Goal: Navigation & Orientation: Find specific page/section

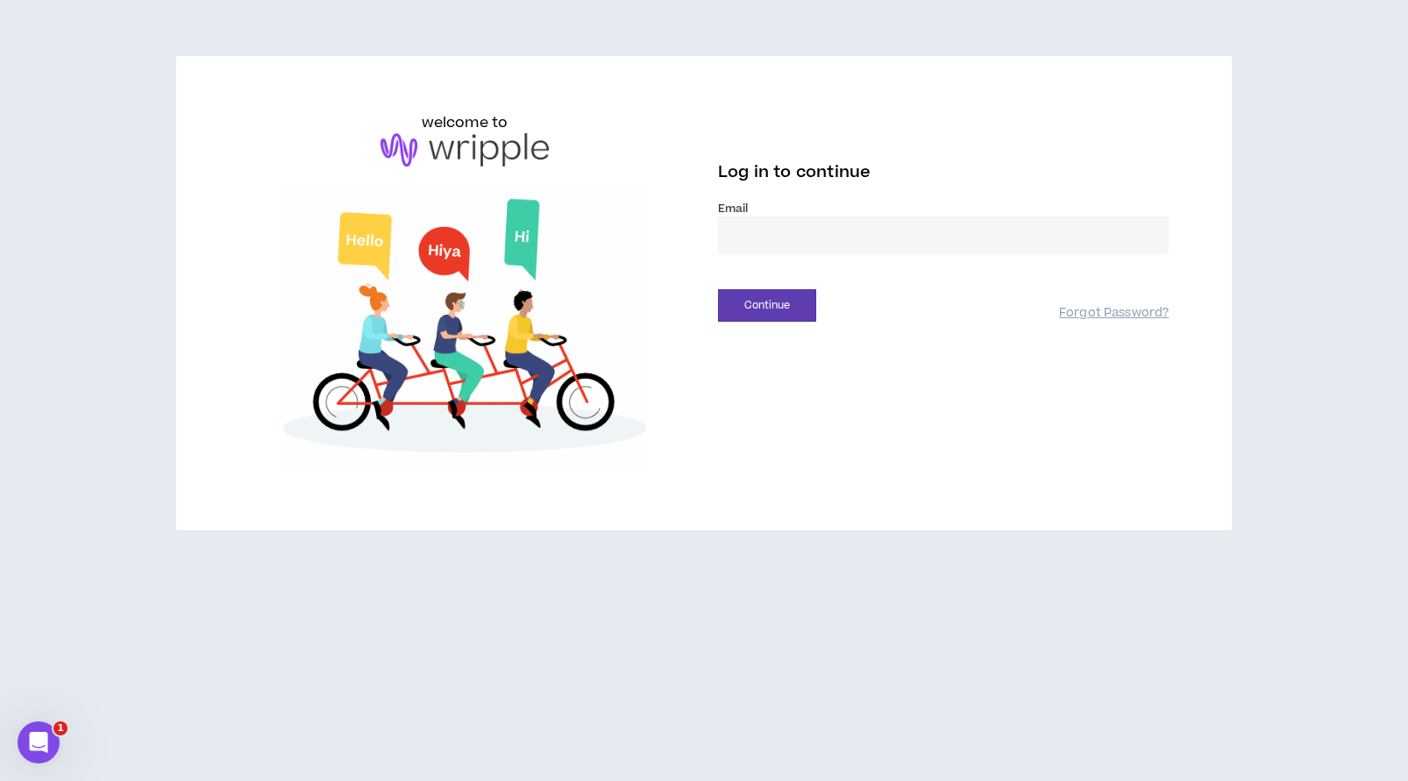
click at [808, 231] on input "email" at bounding box center [943, 236] width 451 height 38
type input "**********"
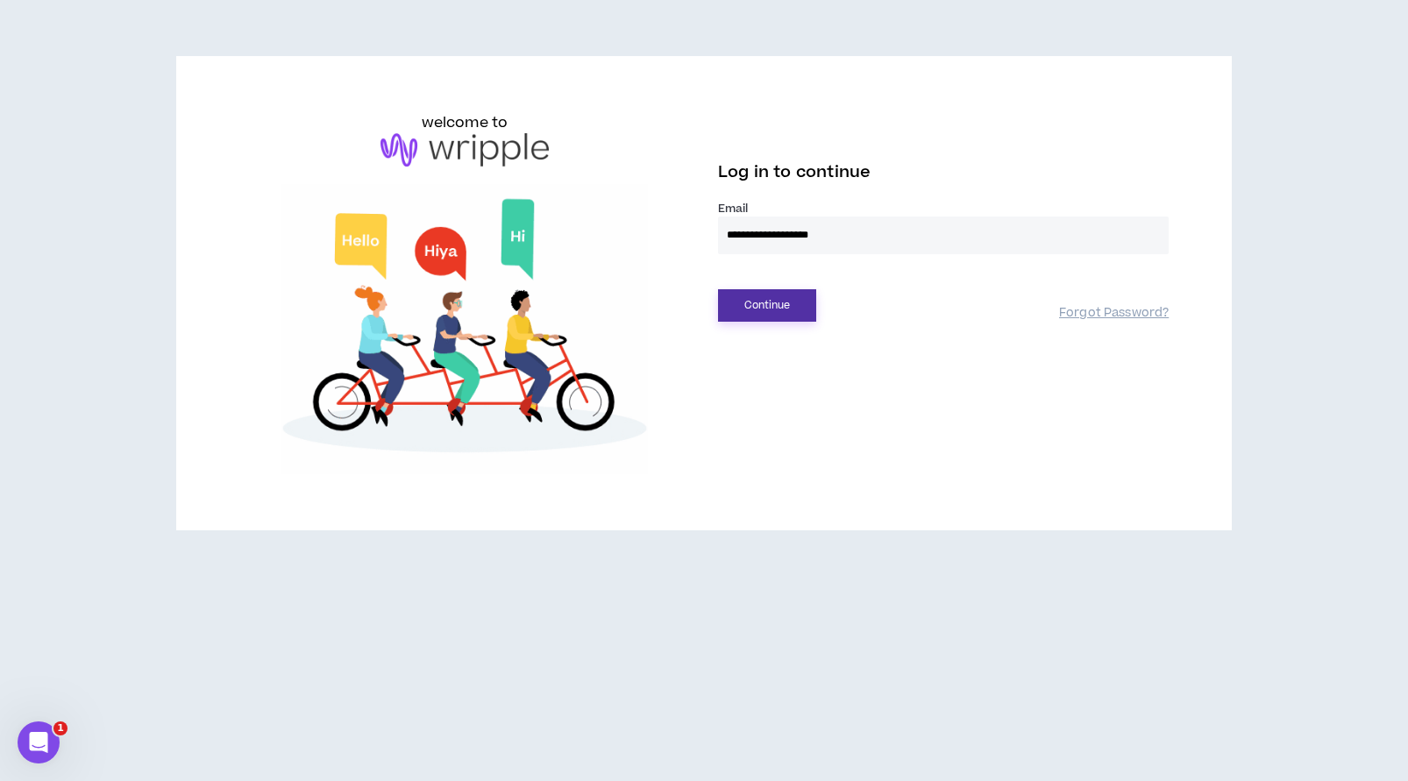
click at [792, 305] on button "Continue" at bounding box center [767, 305] width 98 height 32
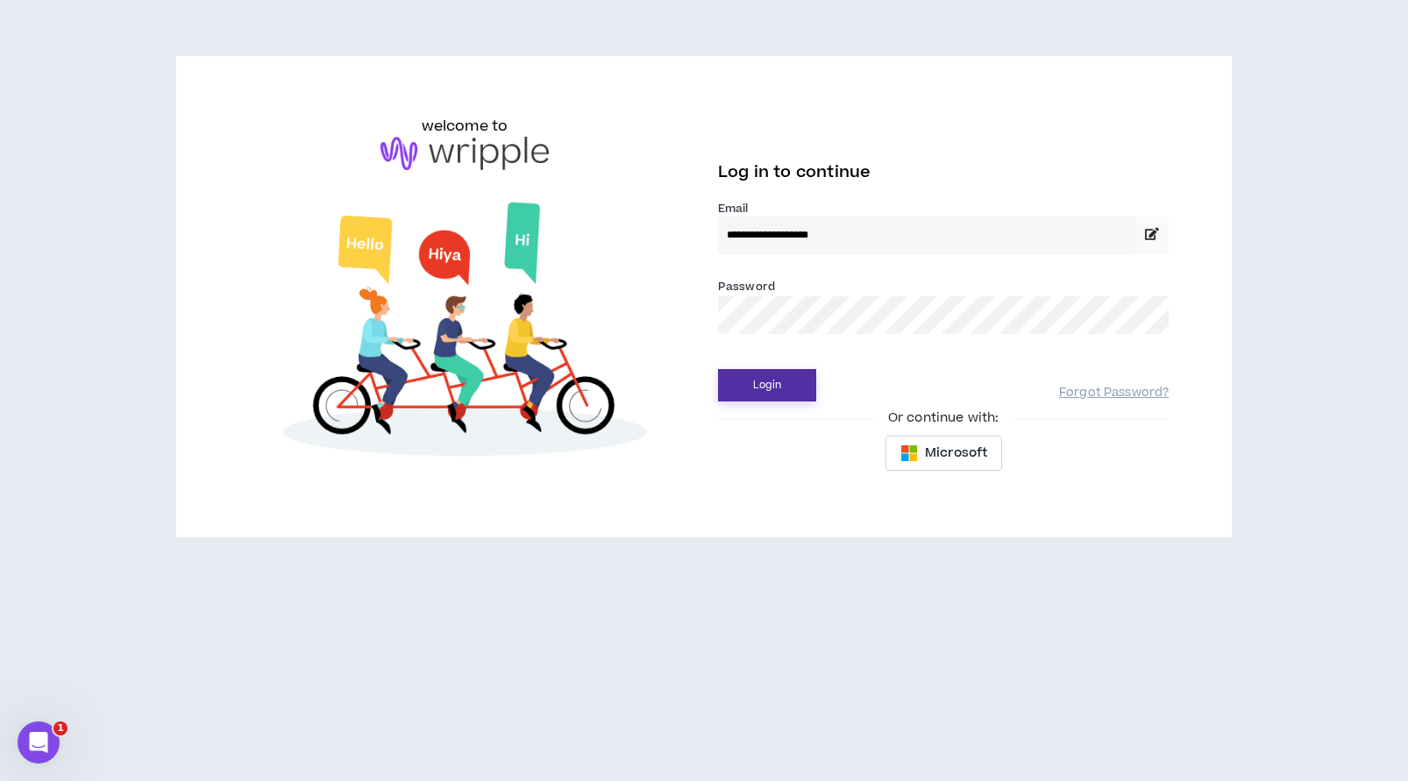
click at [776, 378] on button "Login" at bounding box center [767, 385] width 98 height 32
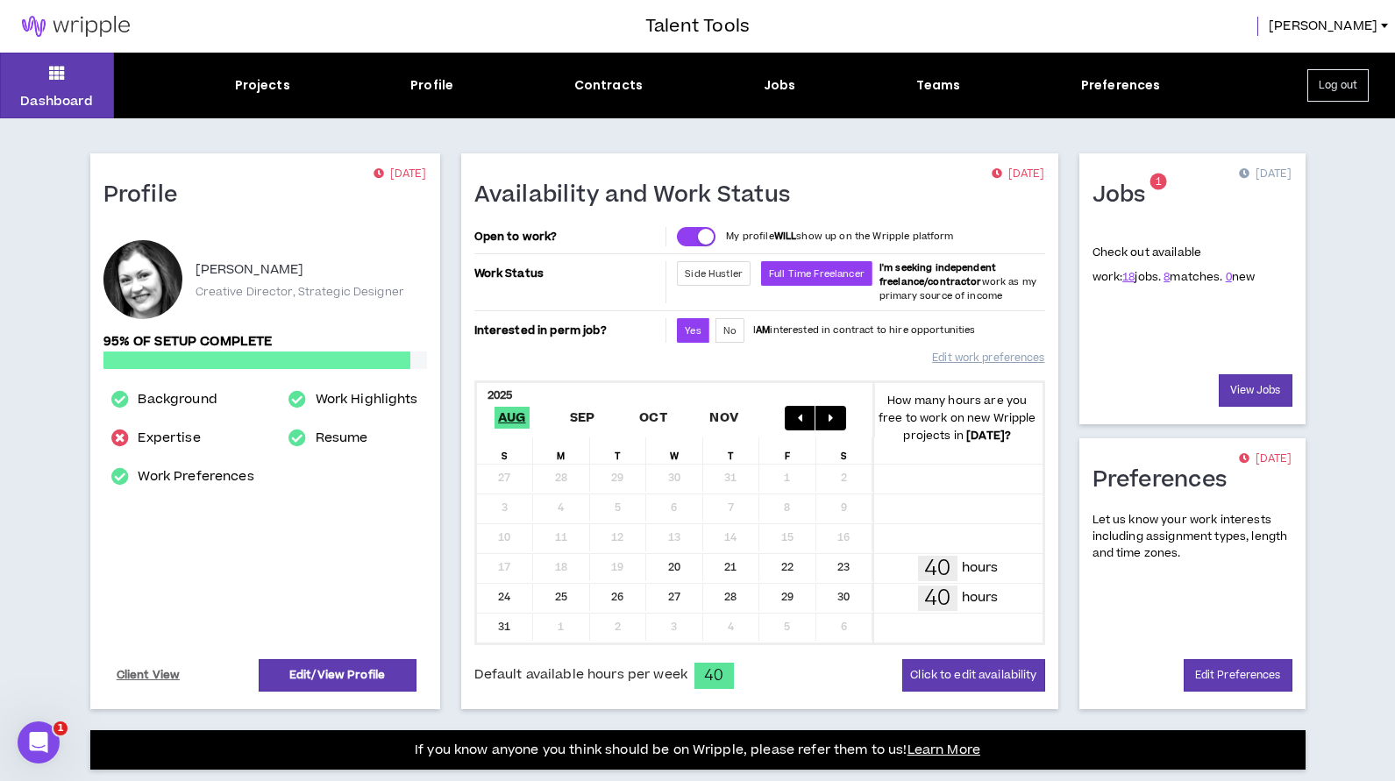
click at [277, 84] on div "Projects" at bounding box center [262, 85] width 55 height 18
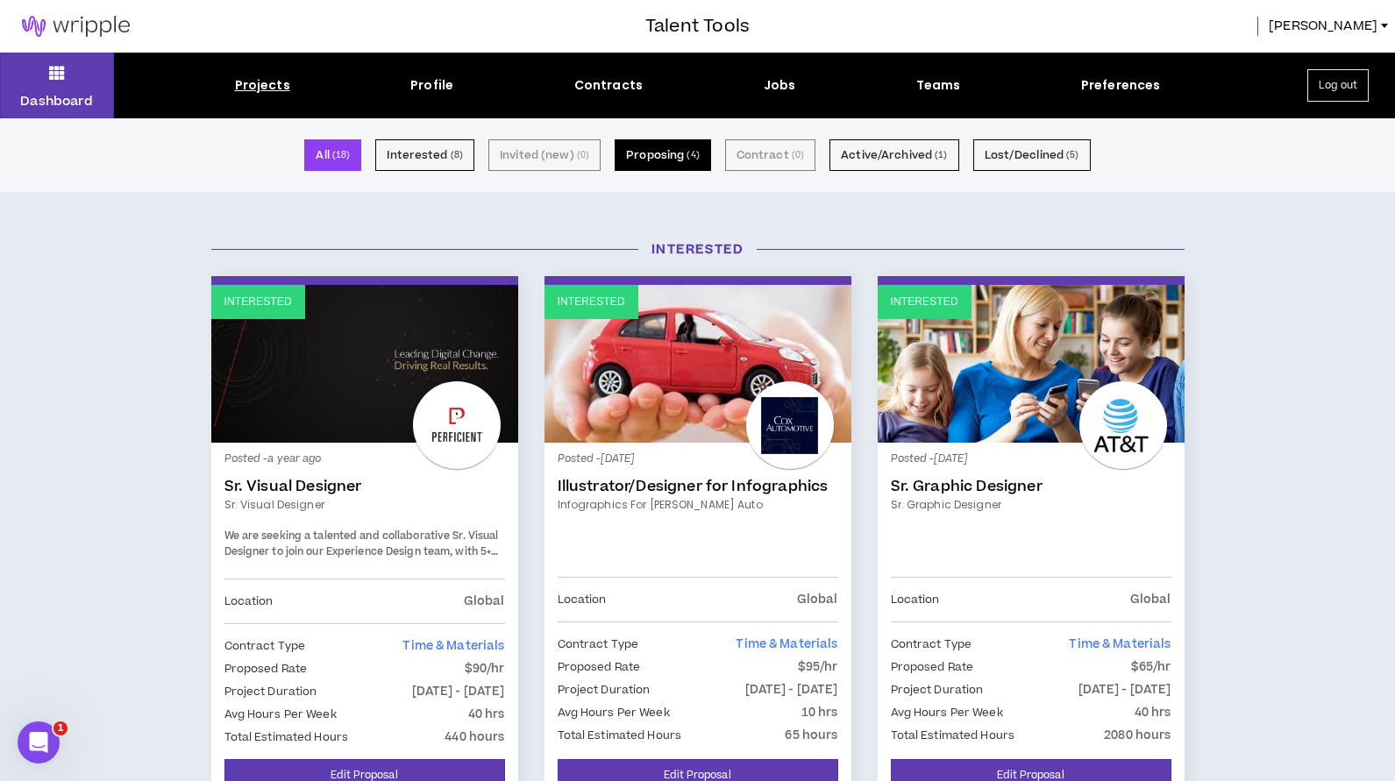
click at [659, 156] on button "Proposing ( 4 )" at bounding box center [663, 155] width 96 height 32
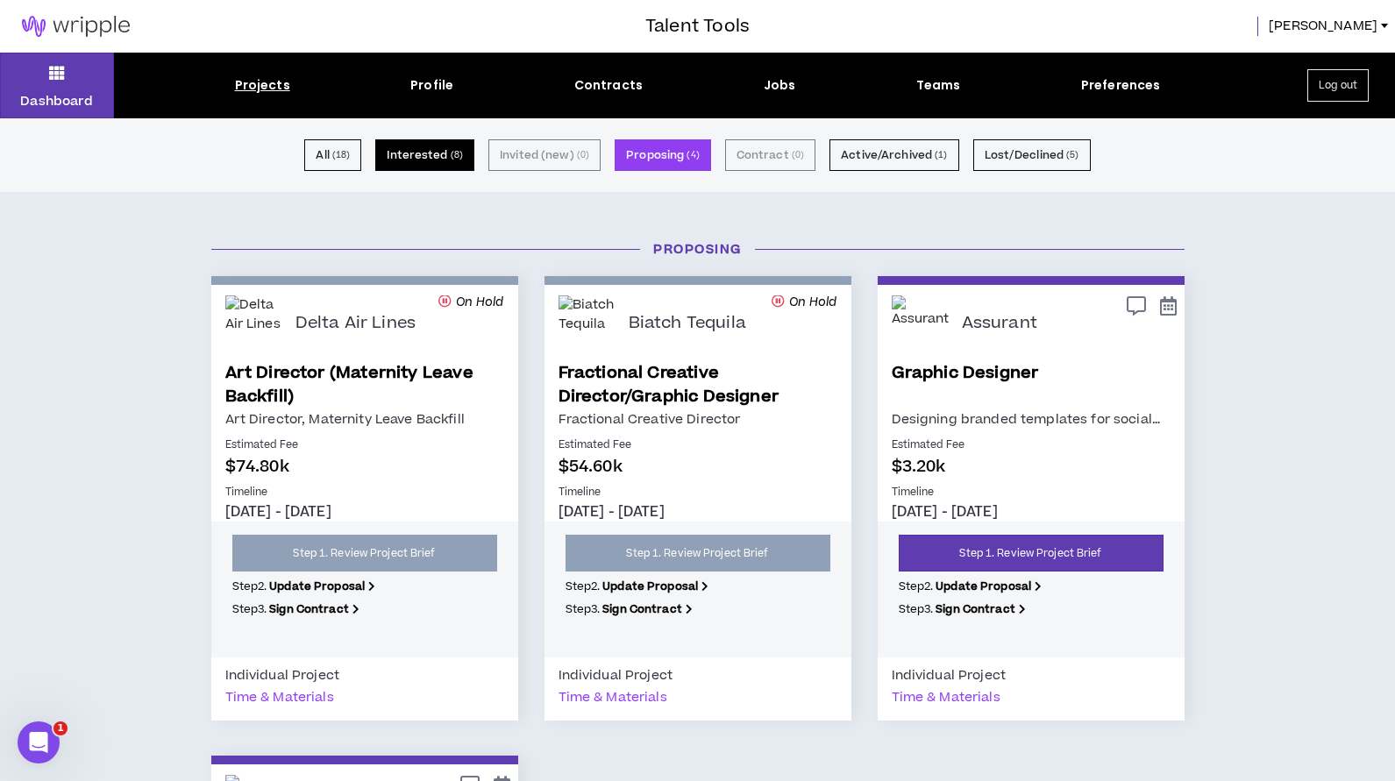
click at [453, 156] on button "Interested ( 8 )" at bounding box center [424, 155] width 99 height 32
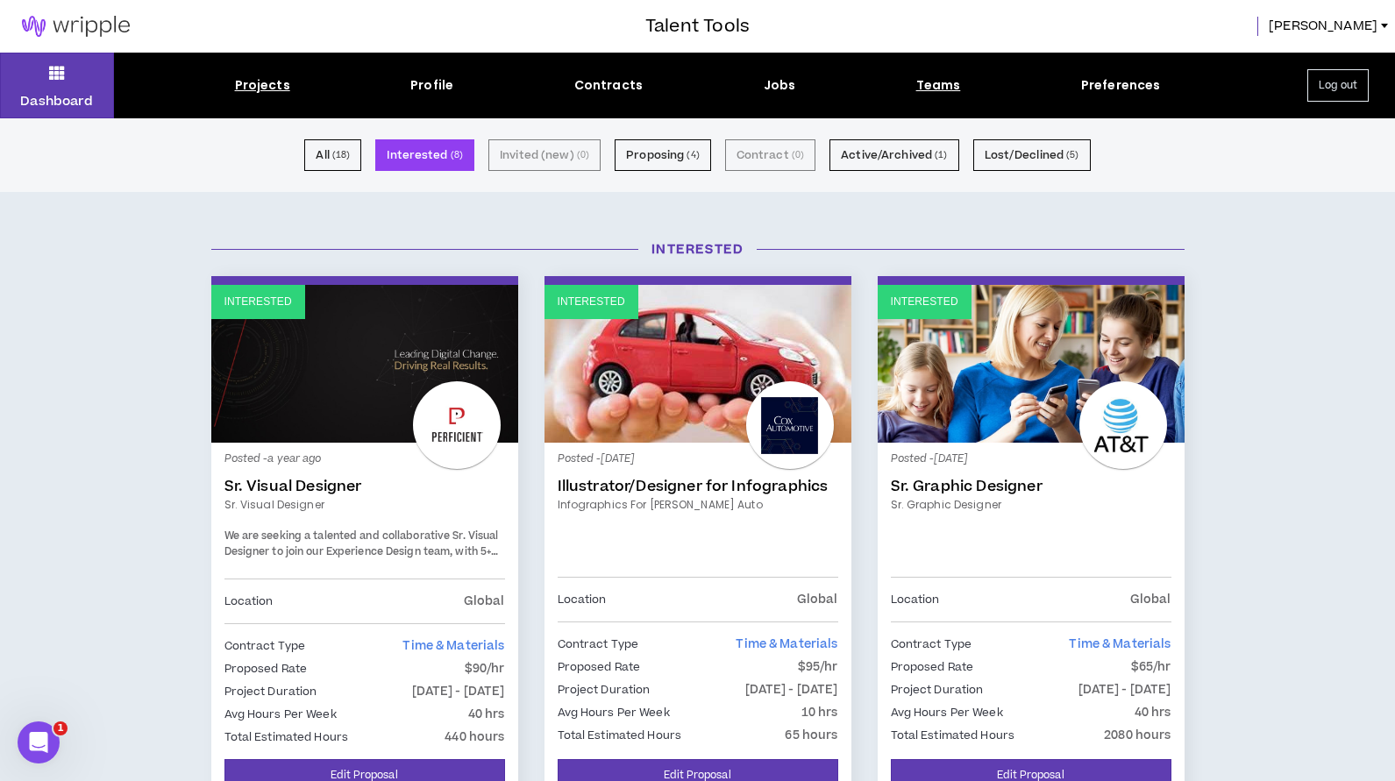
click at [932, 87] on div "Teams" at bounding box center [938, 85] width 45 height 18
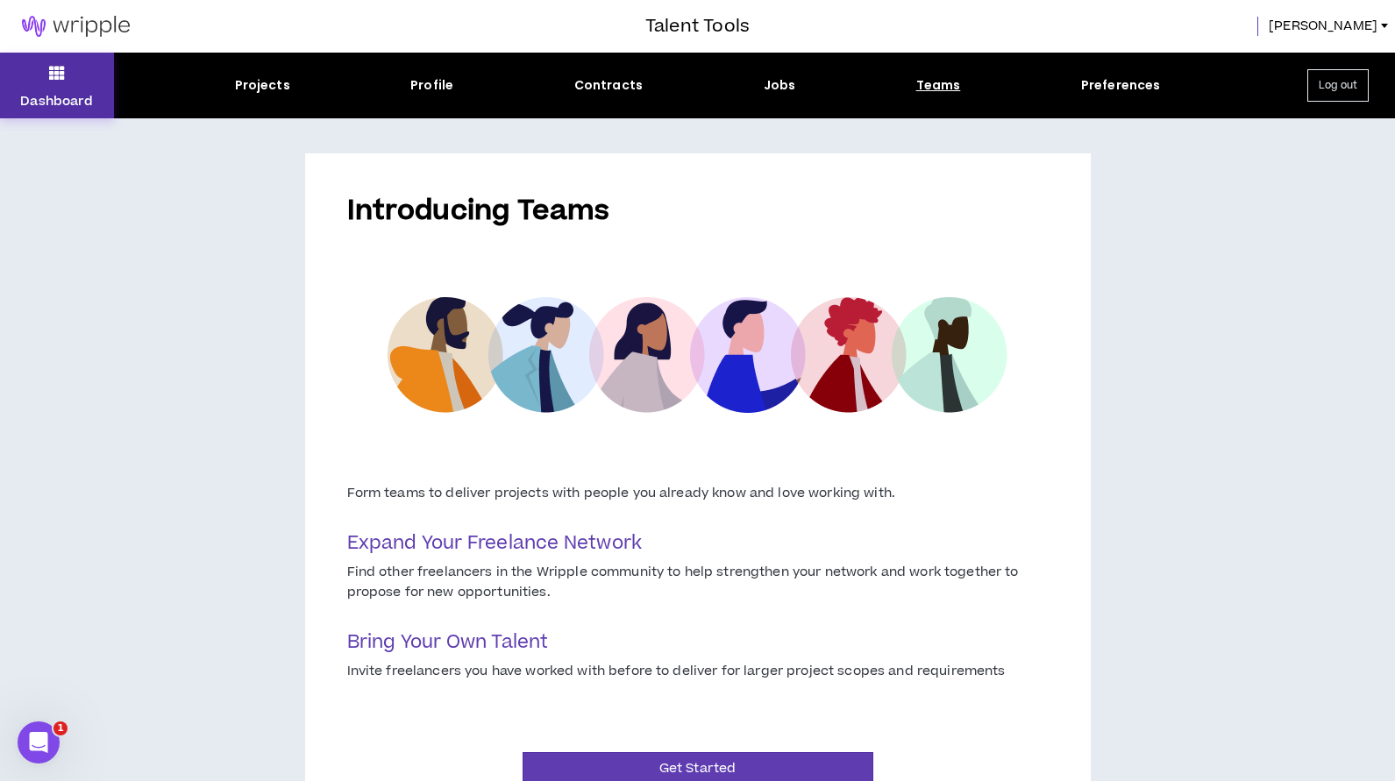
click at [57, 82] on icon at bounding box center [57, 73] width 16 height 25
